Goal: Check status: Check status

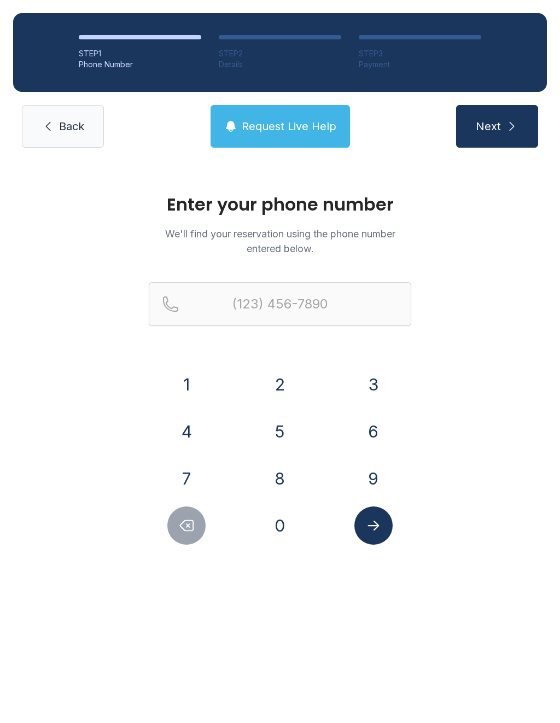
click at [388, 435] on button "6" at bounding box center [373, 431] width 38 height 38
click at [192, 374] on button "1" at bounding box center [186, 384] width 38 height 38
click at [273, 423] on button "5" at bounding box center [280, 431] width 38 height 38
click at [270, 430] on button "5" at bounding box center [280, 431] width 38 height 38
click at [270, 429] on button "5" at bounding box center [280, 431] width 38 height 38
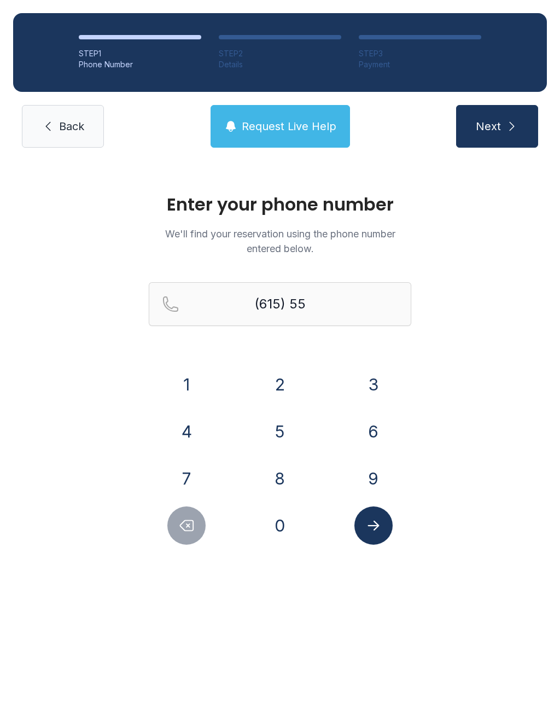
click at [197, 424] on button "4" at bounding box center [186, 431] width 38 height 38
click at [180, 473] on button "7" at bounding box center [186, 478] width 38 height 38
click at [370, 376] on button "3" at bounding box center [373, 384] width 38 height 38
click at [378, 480] on button "9" at bounding box center [373, 478] width 38 height 38
click at [179, 478] on button "7" at bounding box center [186, 478] width 38 height 38
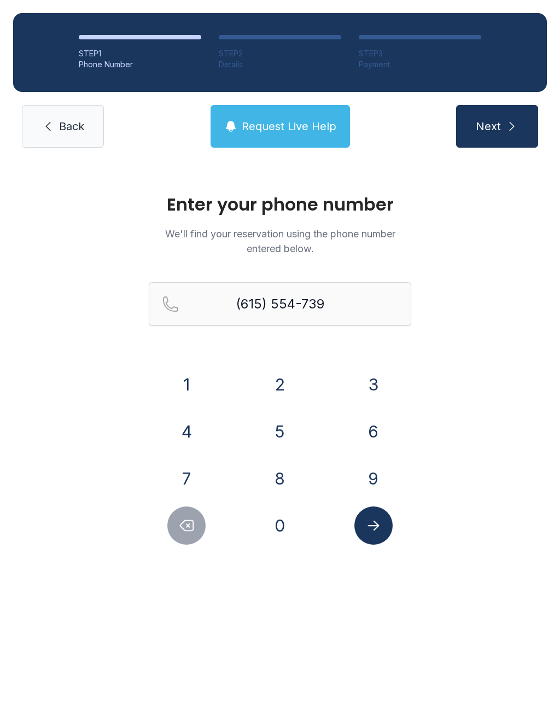
type input "[PHONE_NUMBER]"
click at [368, 531] on icon "Submit lookup form" at bounding box center [373, 525] width 16 height 16
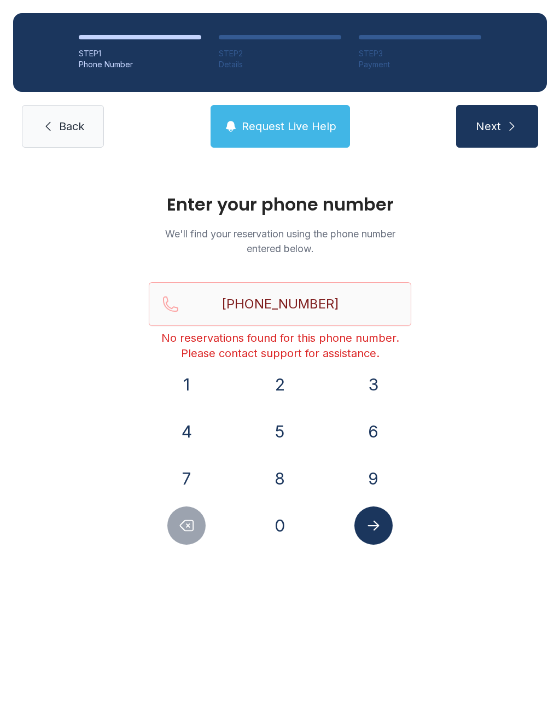
click at [48, 134] on link "Back" at bounding box center [63, 126] width 82 height 43
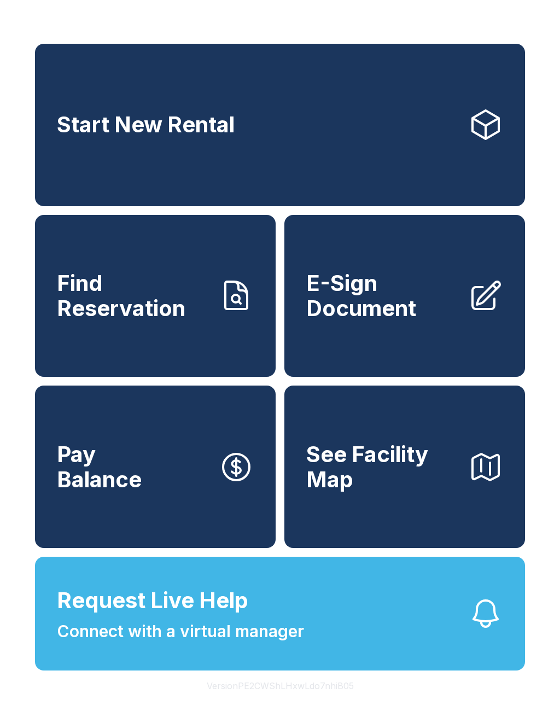
click at [188, 617] on span "Request Live Help" at bounding box center [152, 600] width 191 height 33
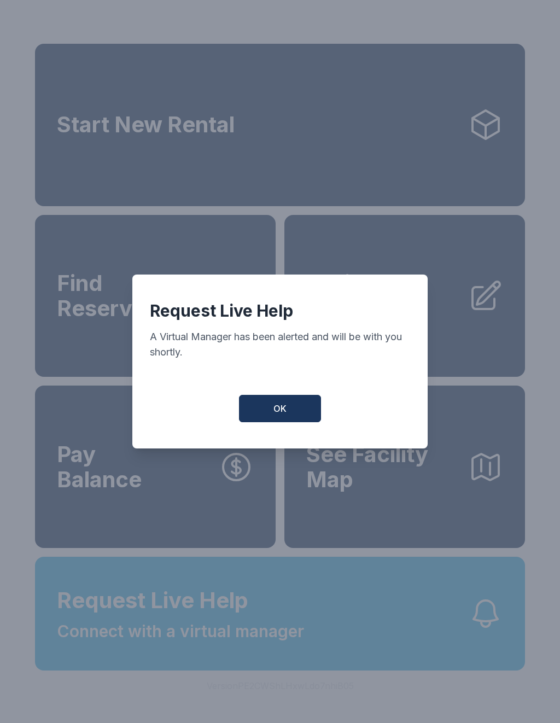
click at [269, 419] on button "OK" at bounding box center [280, 408] width 82 height 27
